Goal: Navigation & Orientation: Find specific page/section

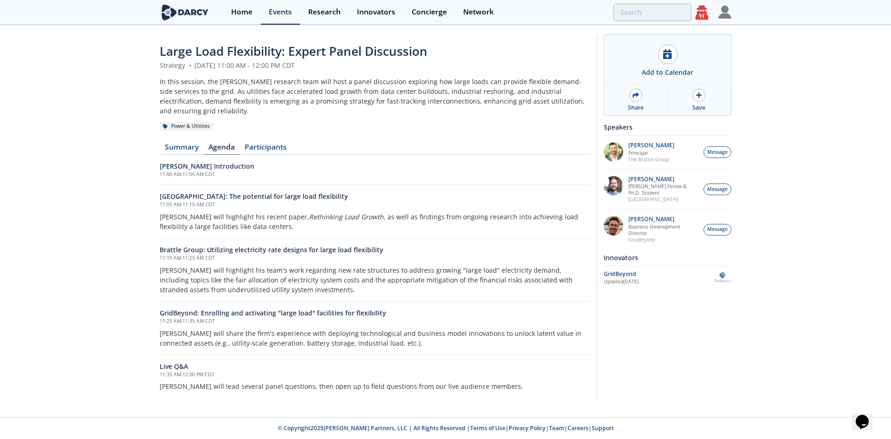
click at [697, 13] on icon at bounding box center [702, 14] width 17 height 19
